Goal: Transaction & Acquisition: Purchase product/service

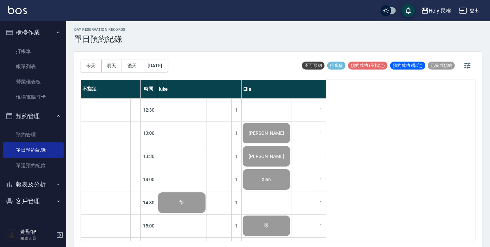
scroll to position [234, 0]
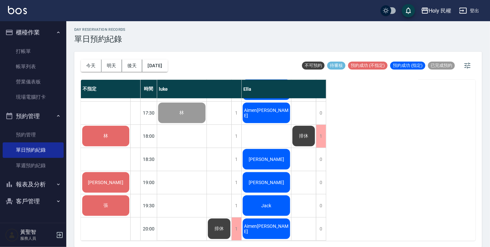
click at [113, 135] on div "林" at bounding box center [105, 136] width 49 height 23
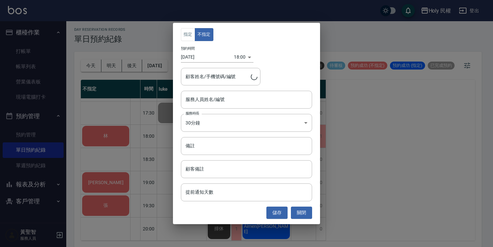
type input "林/0905806779"
click at [225, 100] on input "服務人員姓名/編號" at bounding box center [246, 100] width 125 height 12
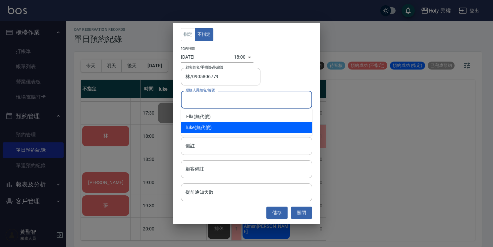
click at [207, 130] on div "luke (無代號)" at bounding box center [246, 127] width 131 height 11
type input "luke(無代號)"
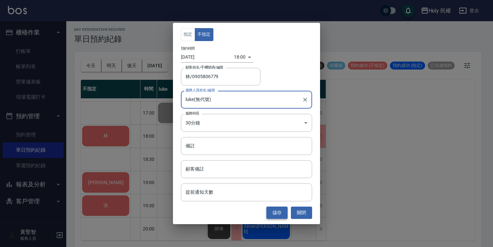
click at [280, 213] on button "儲存" at bounding box center [276, 213] width 21 height 12
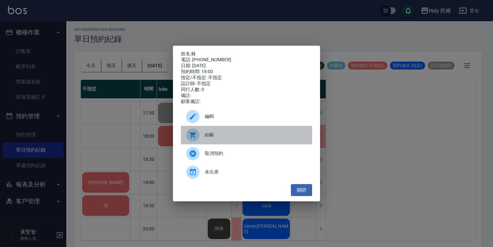
click at [201, 140] on div at bounding box center [195, 135] width 19 height 13
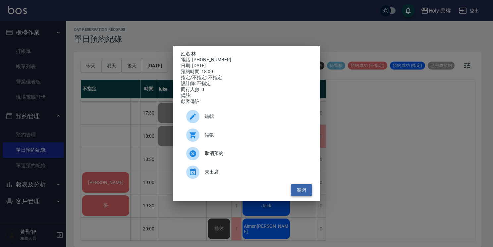
click at [302, 189] on button "關閉" at bounding box center [301, 190] width 21 height 12
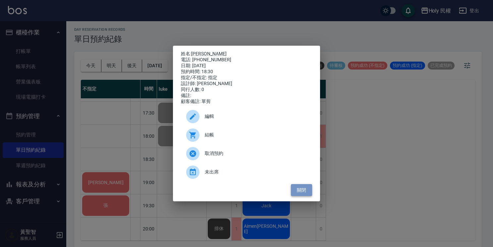
click at [302, 195] on button "關閉" at bounding box center [301, 190] width 21 height 12
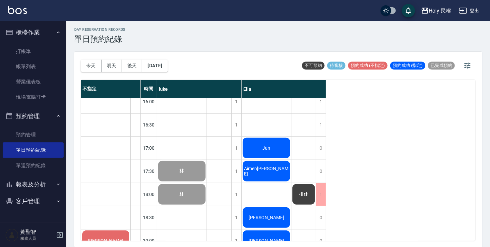
scroll to position [200, 0]
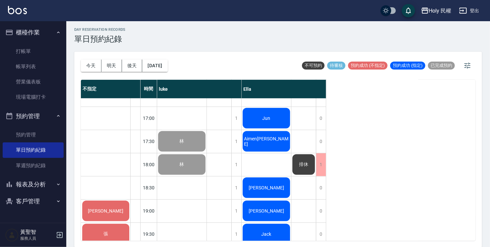
click at [206, 14] on div "Jun" at bounding box center [181, 2] width 49 height 23
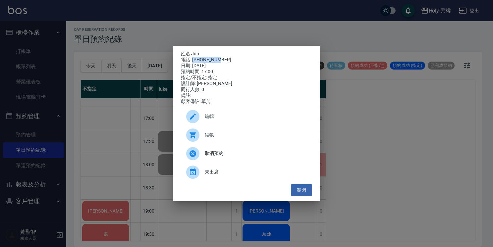
drag, startPoint x: 192, startPoint y: 58, endPoint x: 230, endPoint y: 58, distance: 37.4
click at [230, 58] on div "電話: 0987680175" at bounding box center [246, 60] width 131 height 6
drag, startPoint x: 230, startPoint y: 58, endPoint x: 214, endPoint y: 58, distance: 15.6
copy div "0987680175"
click at [303, 189] on button "關閉" at bounding box center [301, 190] width 21 height 12
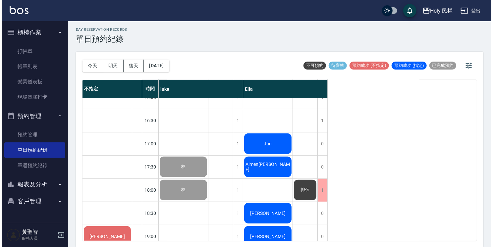
scroll to position [167, 0]
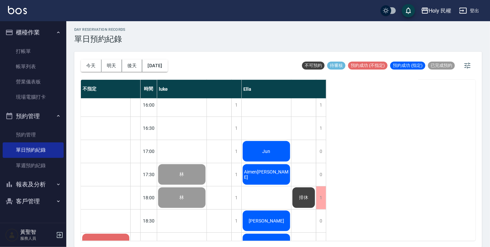
click at [206, 47] on div "Aimen蔡" at bounding box center [181, 35] width 49 height 23
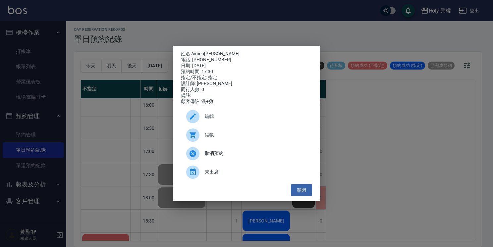
click at [221, 137] on span "結帳" at bounding box center [256, 135] width 102 height 7
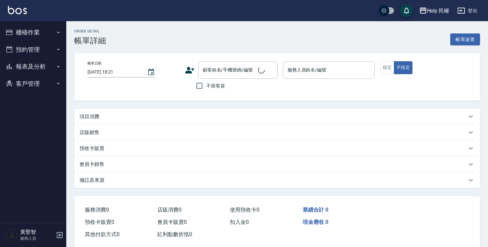
type input "[DATE] 18:00"
type input "luke(無代號)"
click at [159, 123] on div "項目消費" at bounding box center [277, 117] width 406 height 16
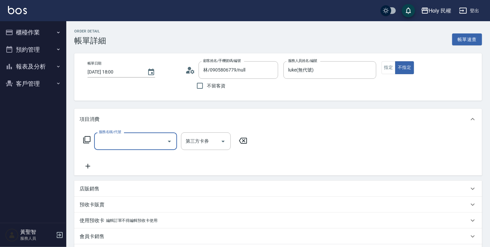
type input "林/0905806779/null"
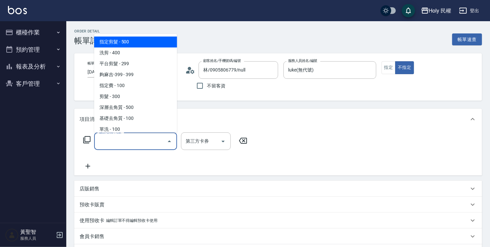
click at [105, 143] on input "服務名稱/代號" at bounding box center [130, 142] width 67 height 12
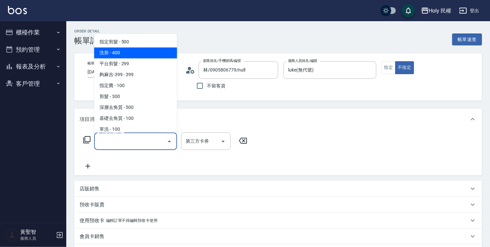
click at [128, 51] on span "洗剪 - 400" at bounding box center [135, 52] width 83 height 11
type input "洗剪(3)"
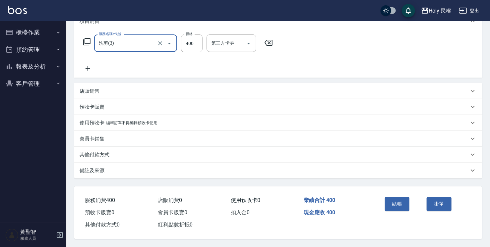
scroll to position [100, 0]
click at [402, 205] on button "結帳" at bounding box center [397, 204] width 25 height 14
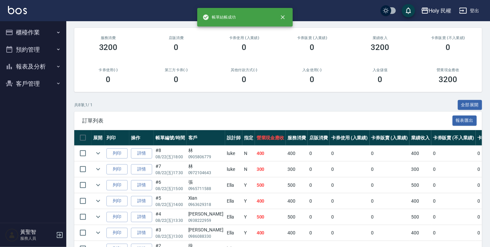
scroll to position [130, 0]
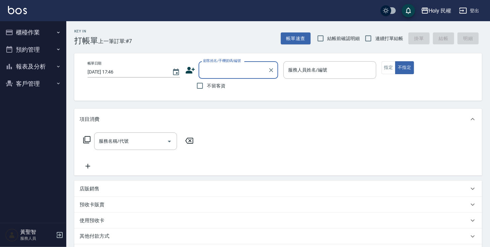
drag, startPoint x: 223, startPoint y: 76, endPoint x: 208, endPoint y: 73, distance: 15.4
click at [233, 89] on li "Jun/0987680175/" at bounding box center [238, 87] width 80 height 11
type input "Jun/0987680175/"
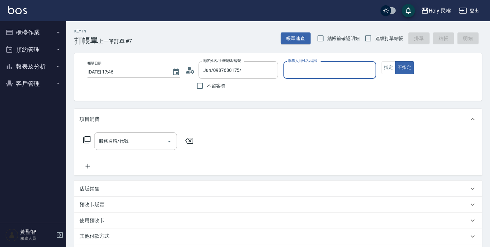
type input "Ella(無代號)"
click at [385, 66] on button "指定" at bounding box center [388, 67] width 14 height 13
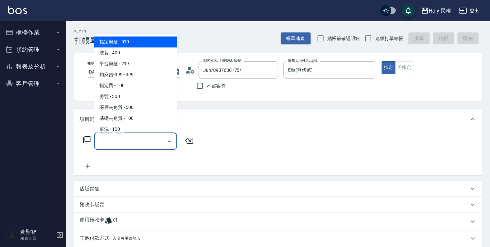
click at [124, 140] on div "服務名稱/代號 服務名稱/代號" at bounding box center [135, 142] width 83 height 18
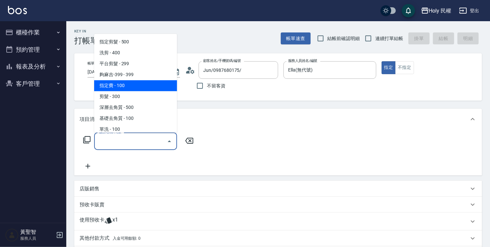
click at [117, 87] on span "指定費 - 100" at bounding box center [135, 85] width 83 height 11
type input "指定費(AA1)"
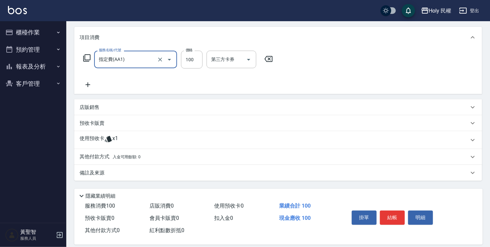
scroll to position [89, 0]
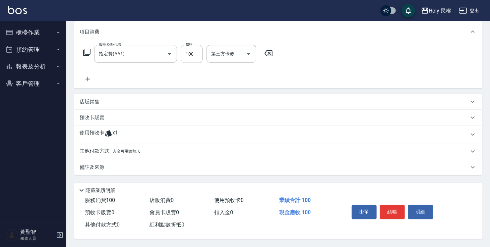
click at [97, 130] on p "使用預收卡" at bounding box center [92, 135] width 25 height 10
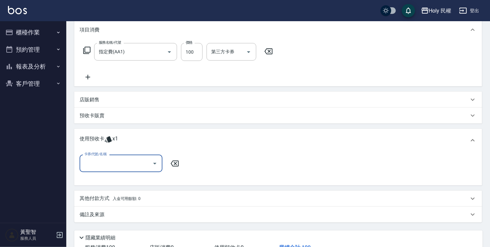
scroll to position [0, 0]
click at [115, 160] on input "卡券代號/名稱" at bounding box center [116, 164] width 67 height 12
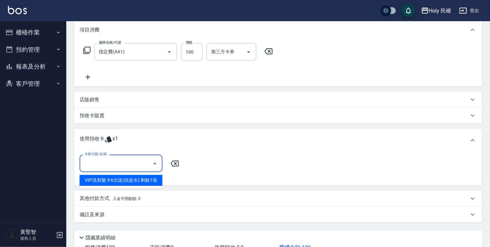
click at [129, 178] on div "VIP洗剪髮卡6次送(頭皮水) 剩餘1張" at bounding box center [121, 180] width 83 height 11
type input "VIP洗剪髮卡6次送(頭皮水)"
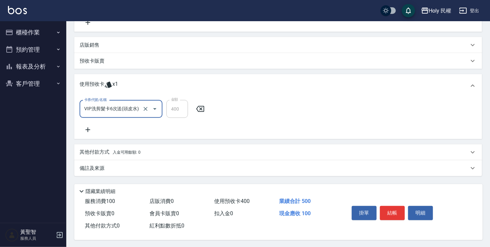
scroll to position [147, 0]
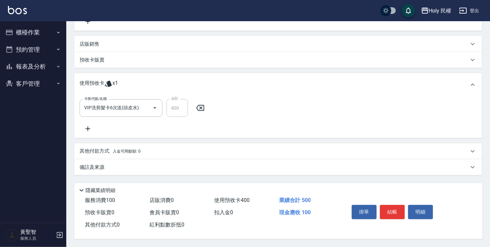
click at [238, 164] on div "備註及來源" at bounding box center [274, 167] width 389 height 7
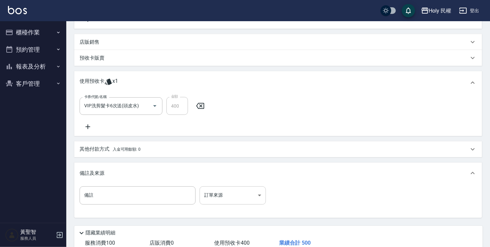
click at [214, 202] on body "Holy 民權 登出 櫃檯作業 打帳單 帳單列表 營業儀表板 現場電腦打卡 預約管理 預約管理 單日預約紀錄 單週預約紀錄 報表及分析 報表目錄 店家日報表 …" at bounding box center [245, 71] width 490 height 437
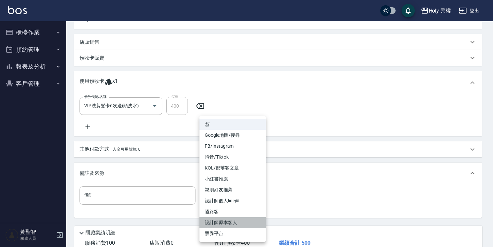
click at [229, 220] on li "設計師原本客人" at bounding box center [232, 222] width 66 height 11
type input "設計師原本客人"
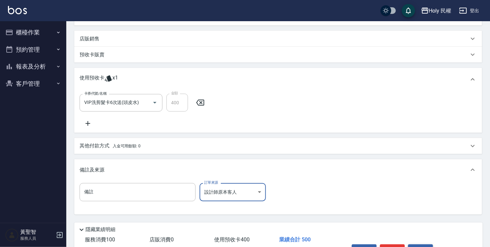
scroll to position [192, 0]
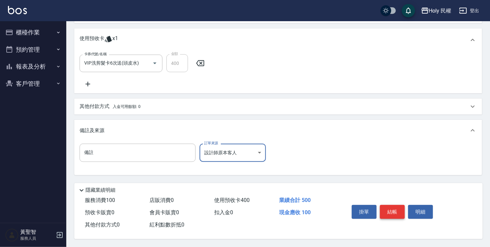
click at [404, 210] on button "結帳" at bounding box center [392, 212] width 25 height 14
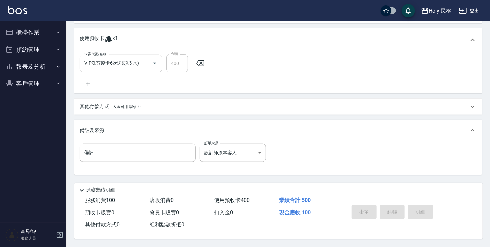
click at [402, 211] on div "掛單 結帳 明細" at bounding box center [392, 212] width 86 height 21
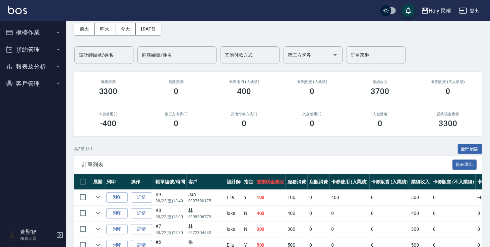
scroll to position [99, 0]
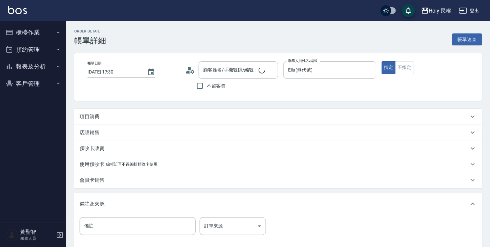
type input "2025/08/22 17:30"
type input "Ella(無代號)"
click at [134, 116] on div "項目消費" at bounding box center [274, 116] width 389 height 7
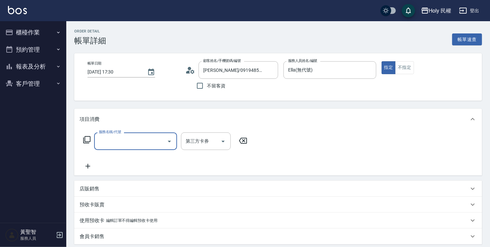
type input "Aimen蔡/0919485695/"
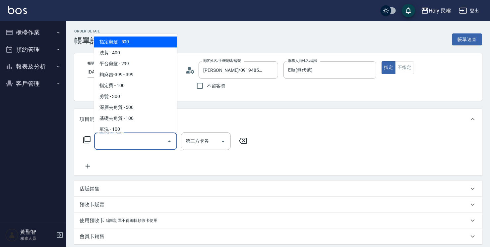
click at [135, 138] on input "服務名稱/代號" at bounding box center [130, 142] width 67 height 12
click at [131, 41] on span "指定剪髮 - 500" at bounding box center [135, 41] width 83 height 11
type input "指定剪髮(1)"
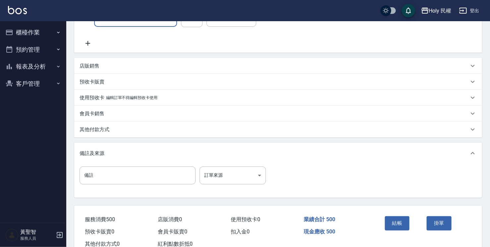
scroll to position [133, 0]
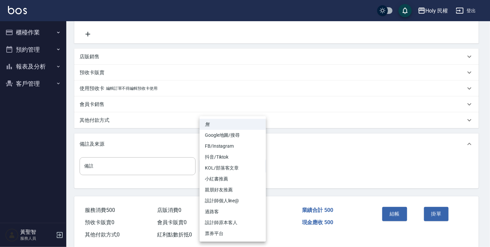
click at [223, 169] on body "Holy 民權 登出 櫃檯作業 打帳單 帳單列表 營業儀表板 現場電腦打卡 預約管理 預約管理 單日預約紀錄 單週預約紀錄 報表及分析 報表目錄 店家日報表 …" at bounding box center [245, 62] width 490 height 390
click at [231, 226] on li "設計師原本客人" at bounding box center [232, 222] width 66 height 11
type input "設計師原本客人"
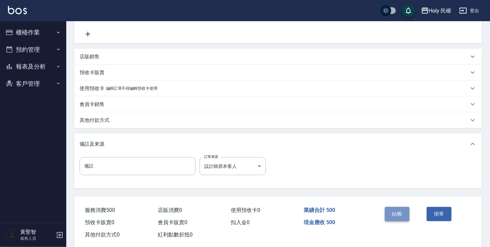
click at [409, 216] on button "結帳" at bounding box center [397, 214] width 25 height 14
